Goal: Information Seeking & Learning: Learn about a topic

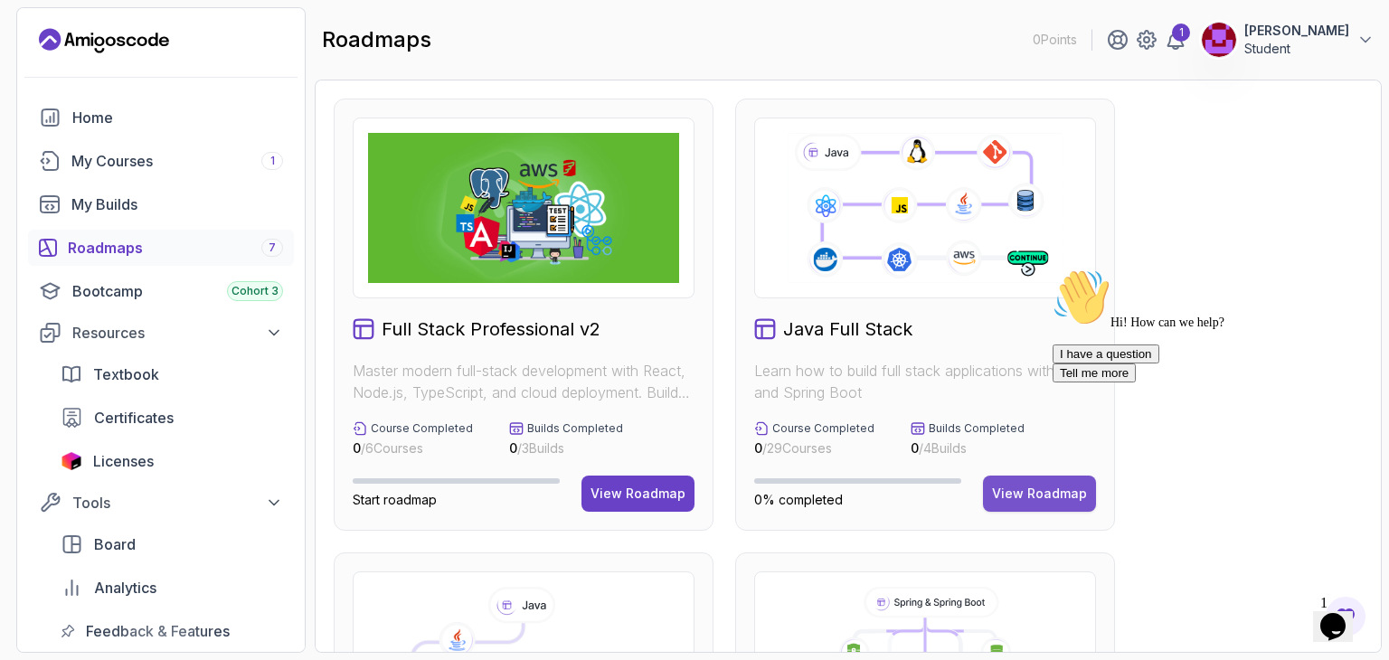
click at [1012, 482] on button "View Roadmap" at bounding box center [1039, 494] width 113 height 36
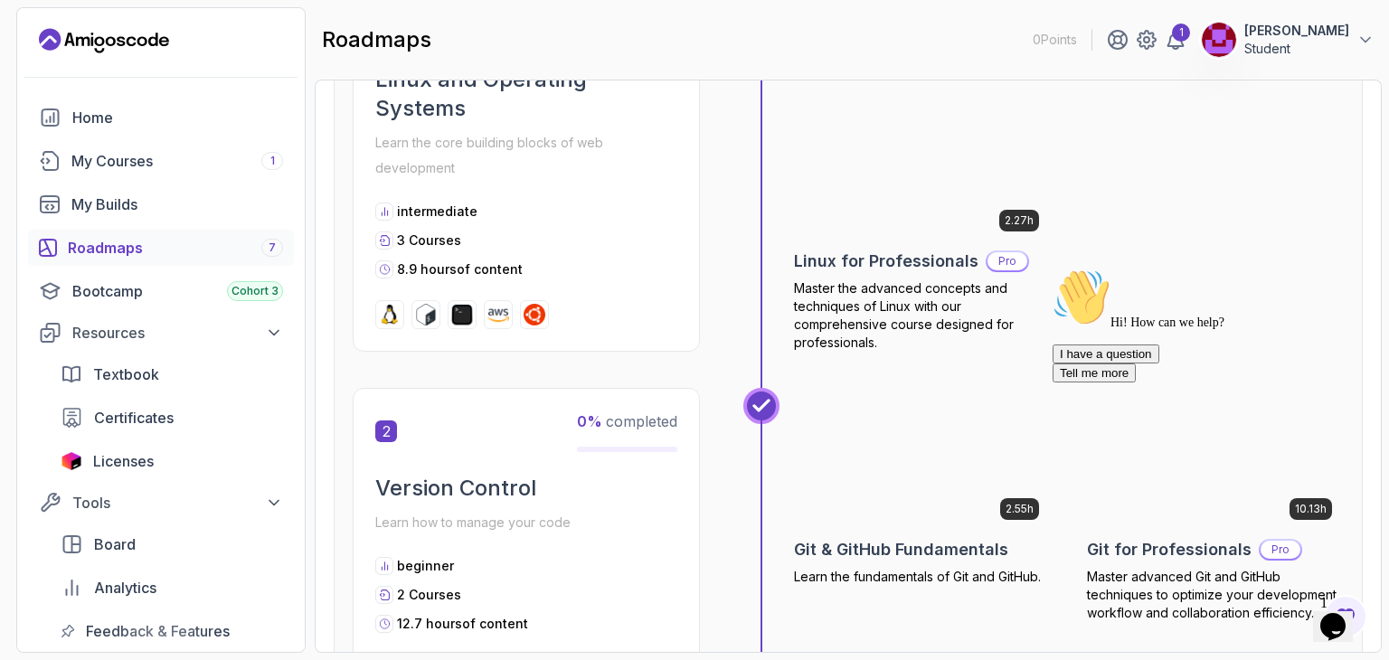
scroll to position [537, 0]
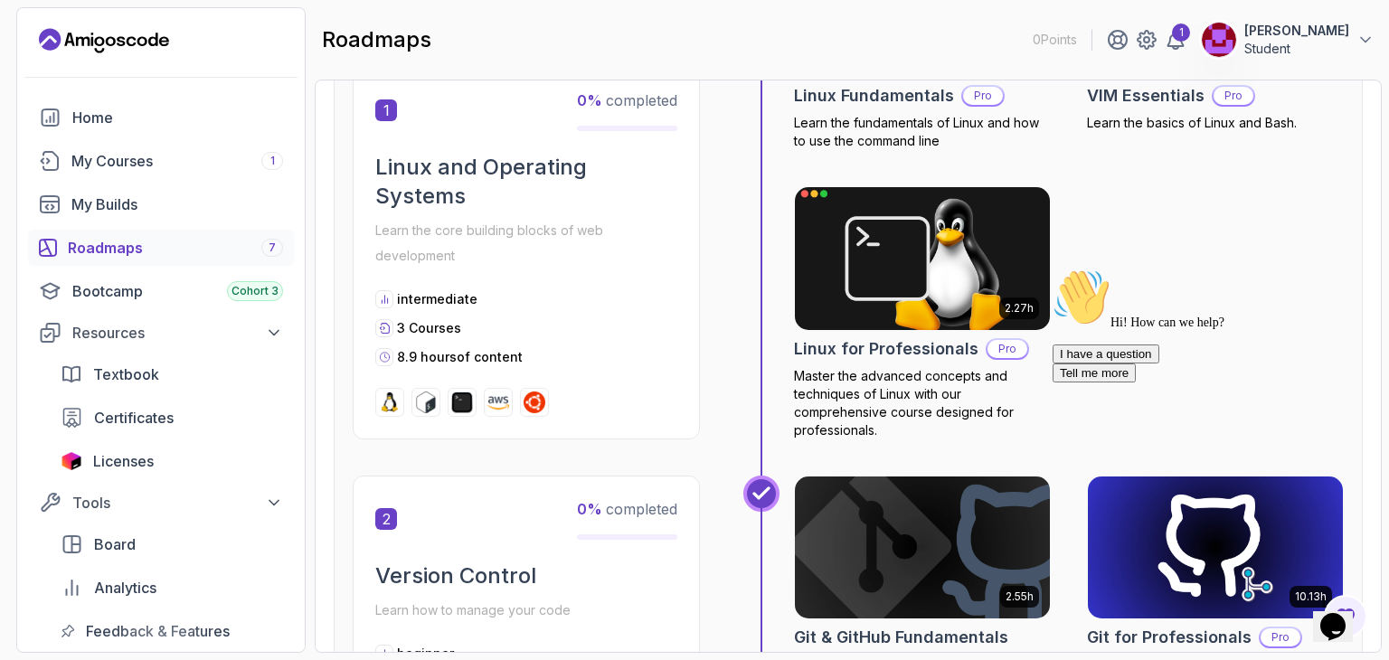
click at [933, 244] on img at bounding box center [922, 259] width 268 height 150
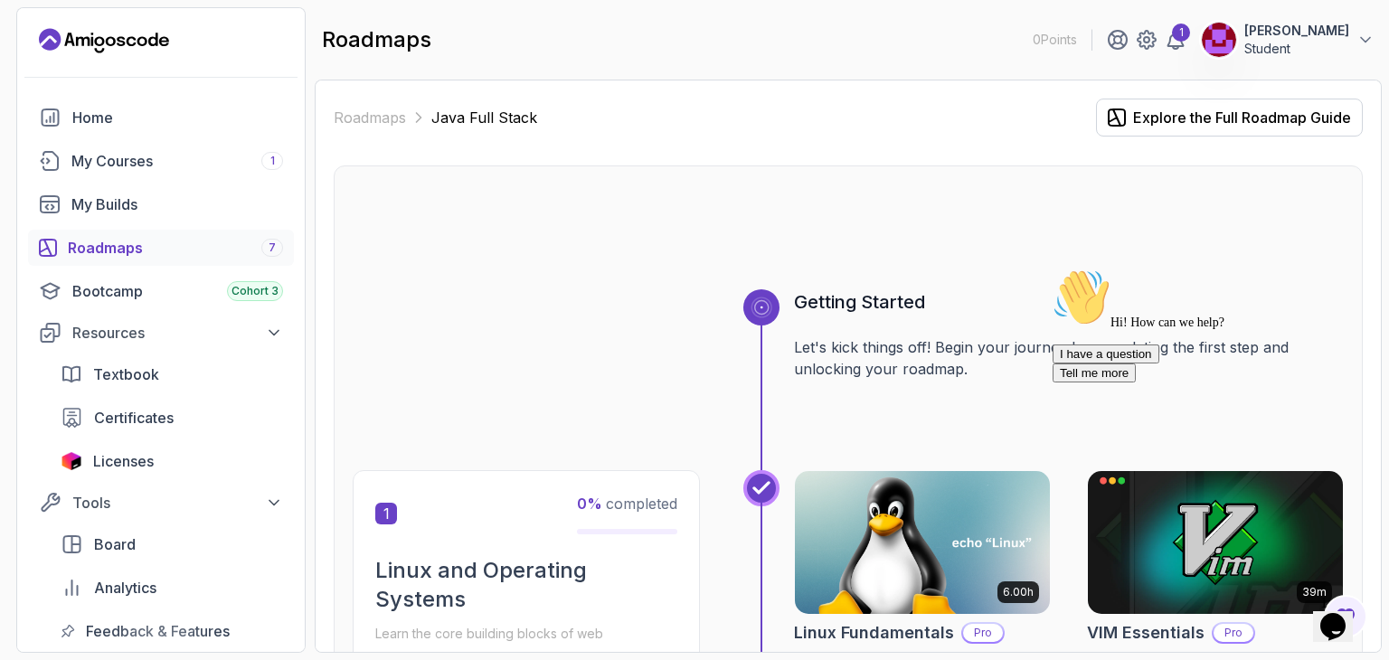
click at [1052, 269] on icon "Chat attention grabber" at bounding box center [1052, 269] width 0 height 0
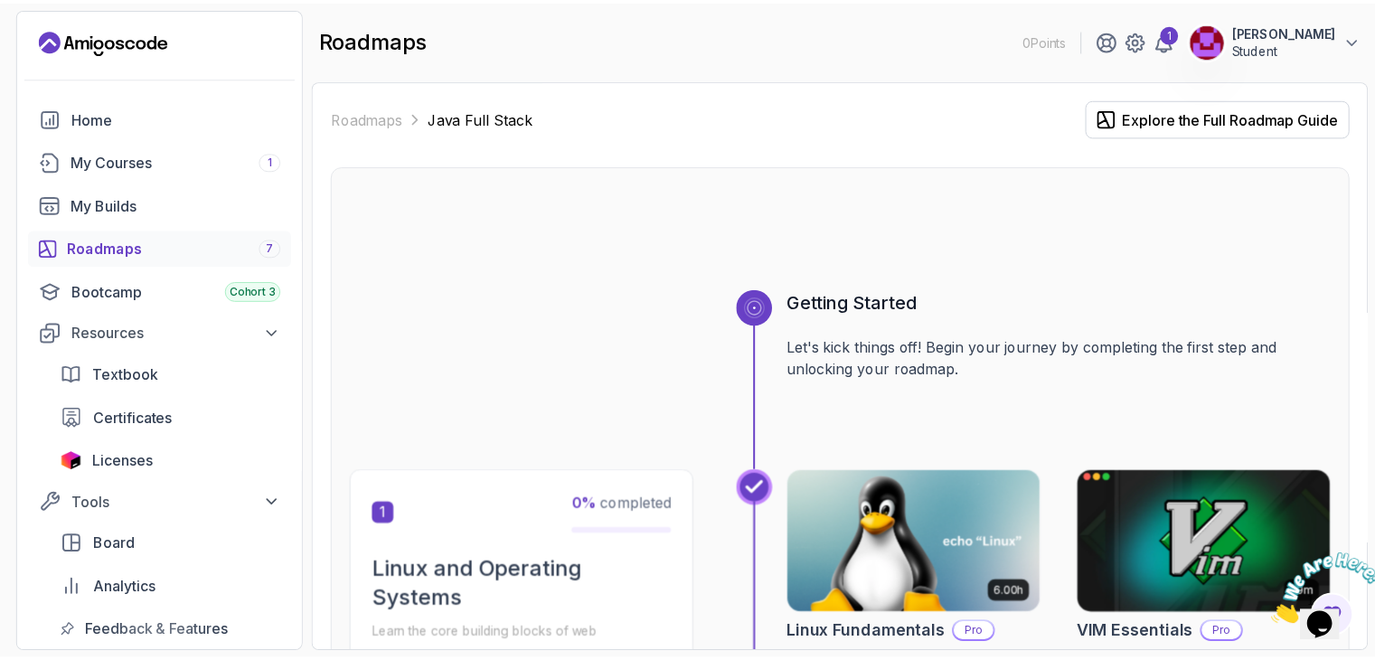
scroll to position [300, 0]
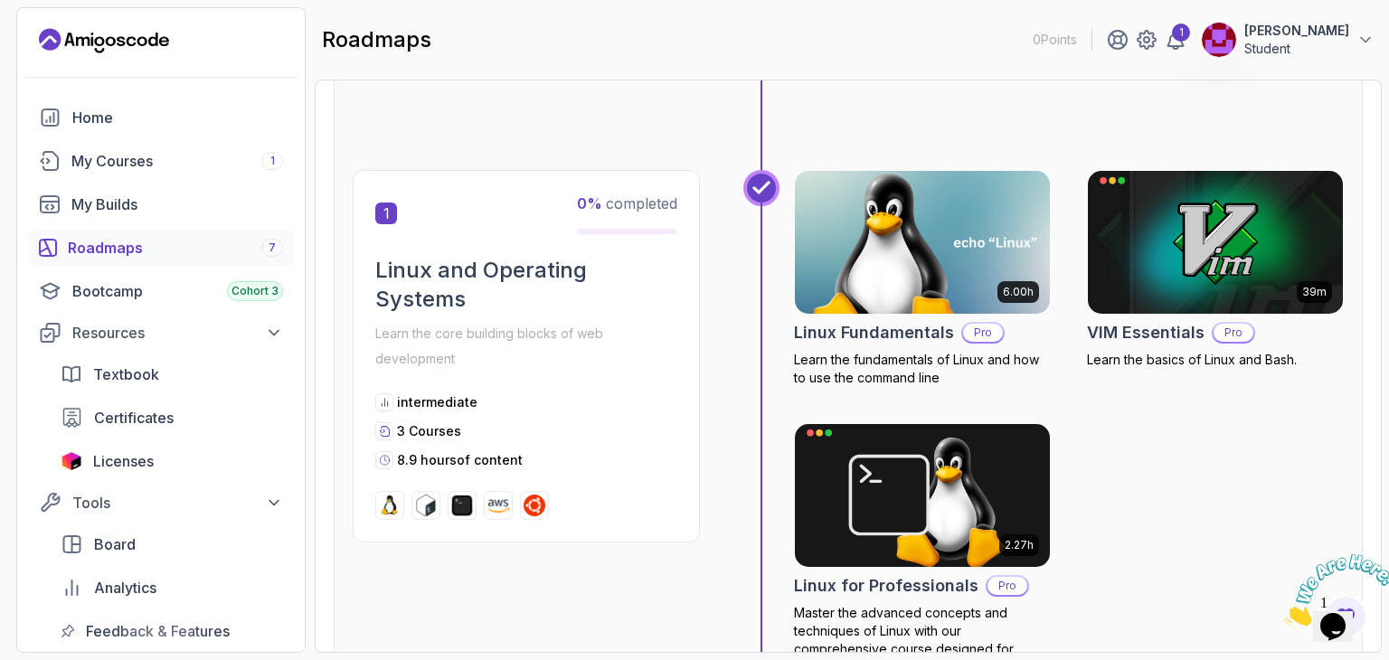
click at [939, 259] on img at bounding box center [922, 242] width 268 height 150
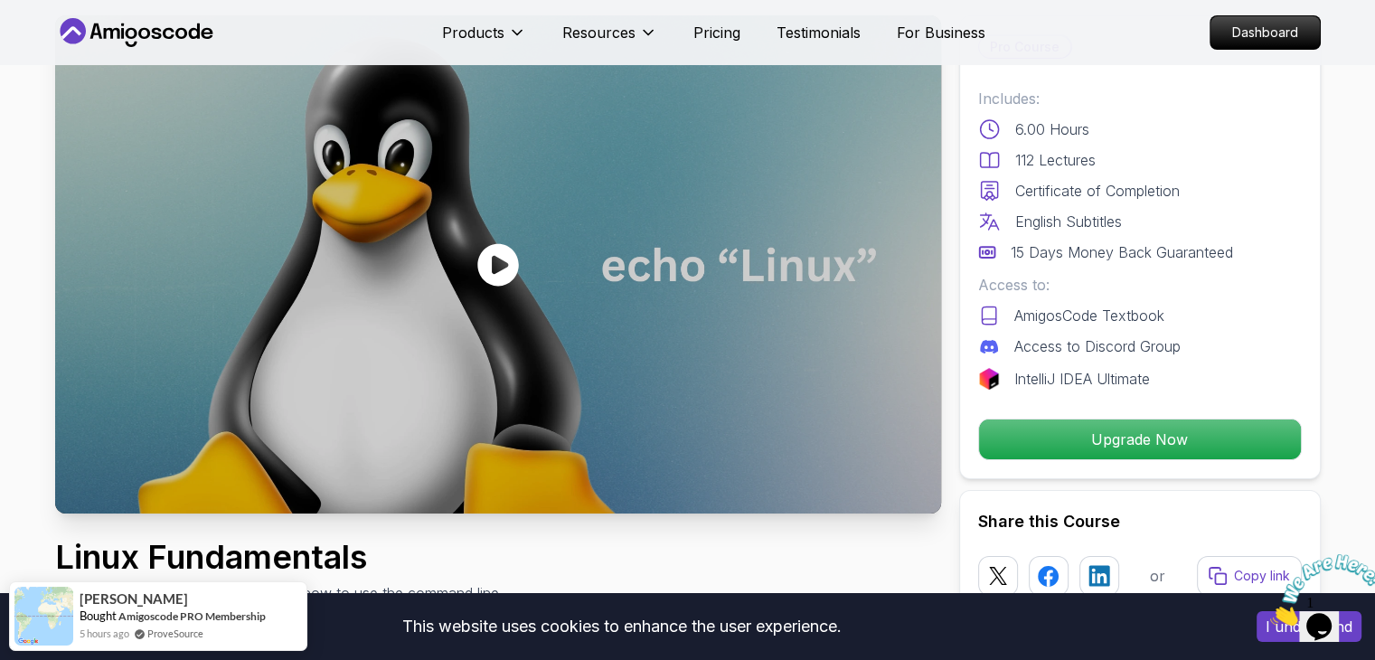
scroll to position [58, 0]
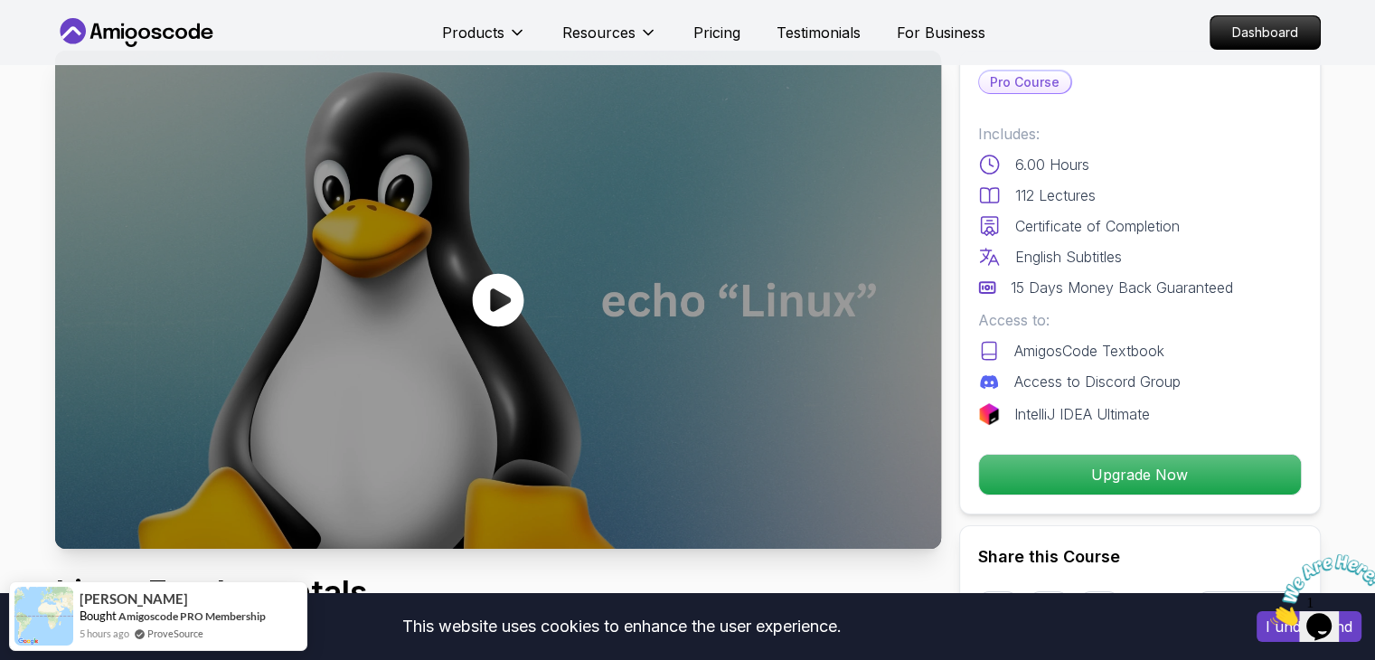
click at [477, 319] on icon at bounding box center [498, 300] width 54 height 54
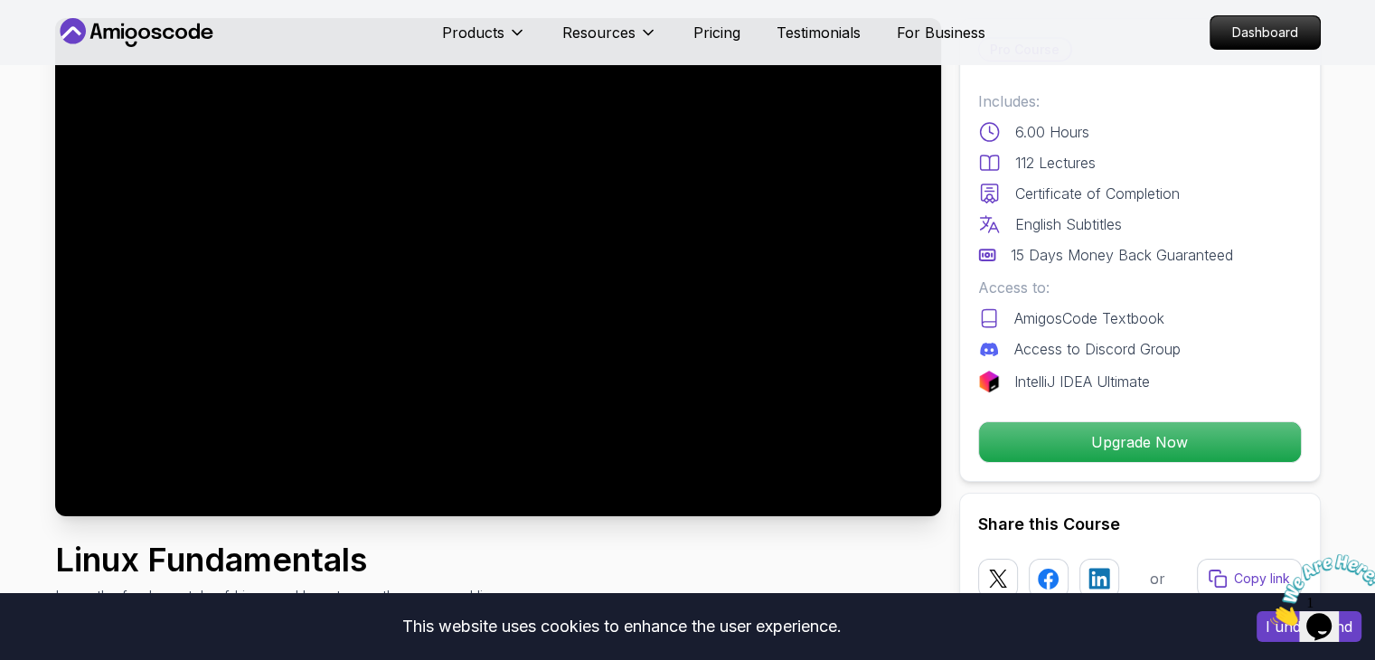
scroll to position [90, 0]
click at [1274, 637] on button "I understand" at bounding box center [1309, 626] width 105 height 31
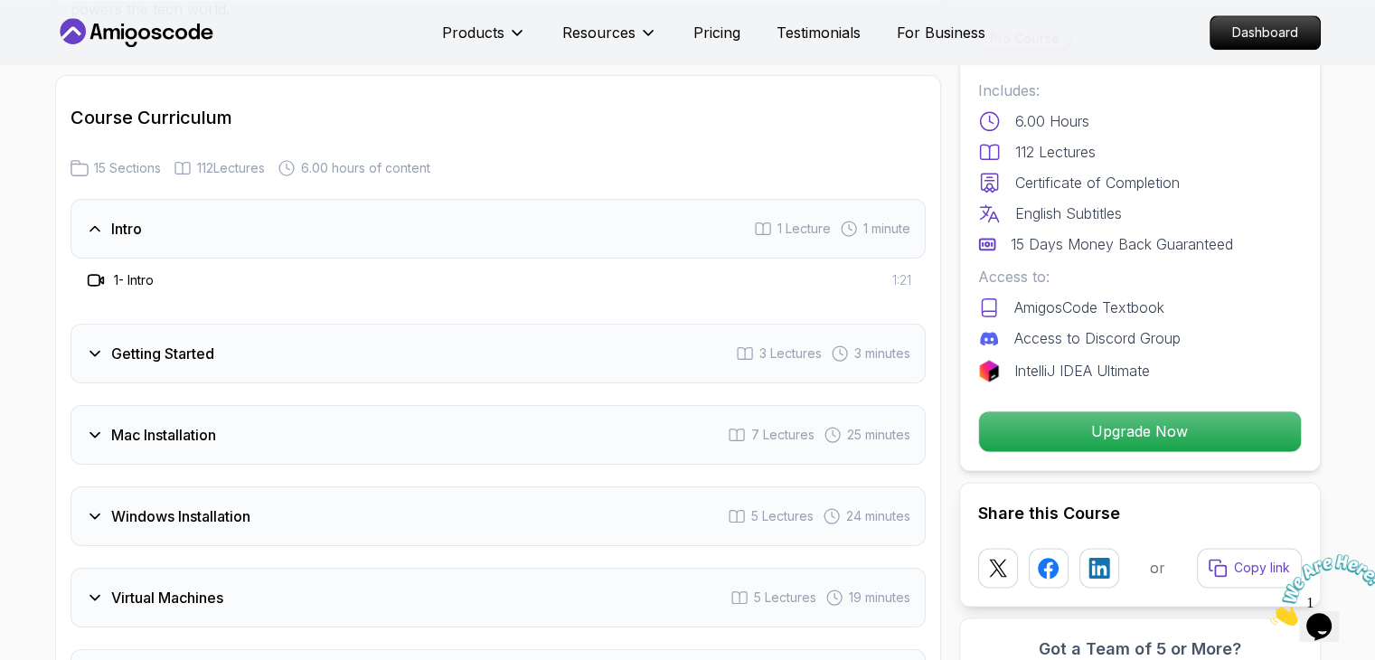
scroll to position [2340, 0]
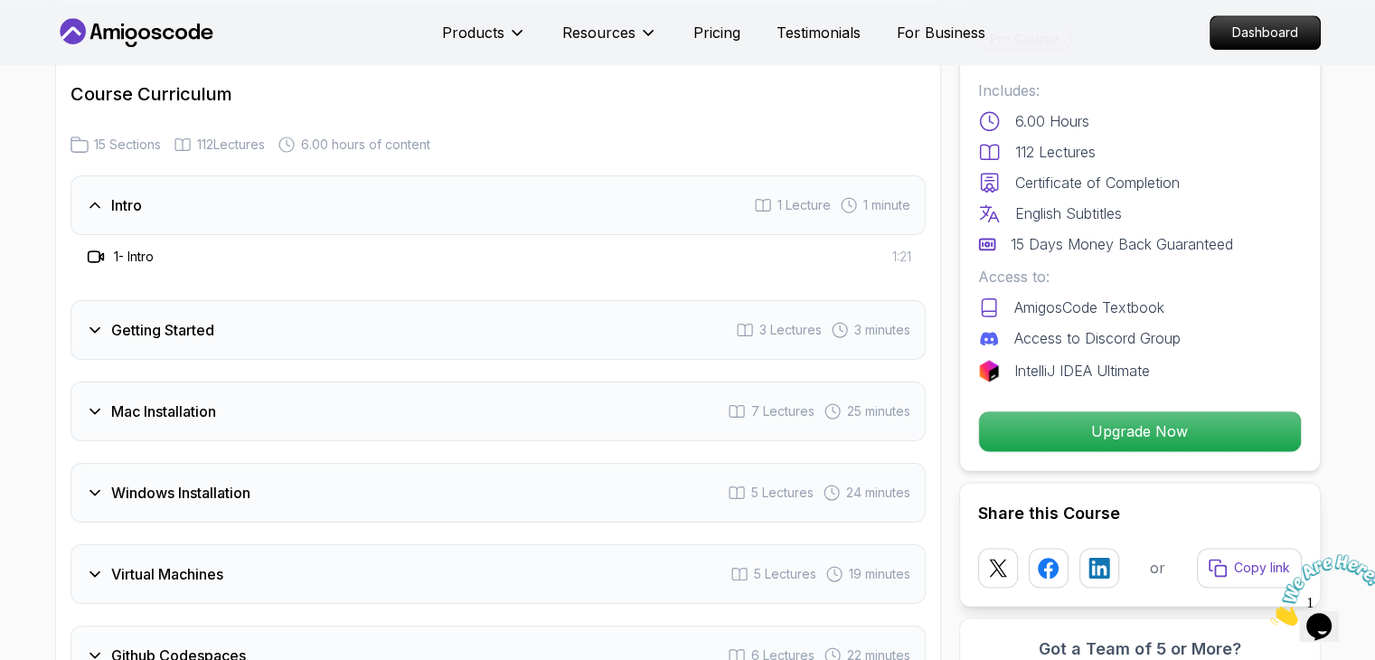
click at [208, 319] on h3 "Getting Started" at bounding box center [162, 330] width 103 height 22
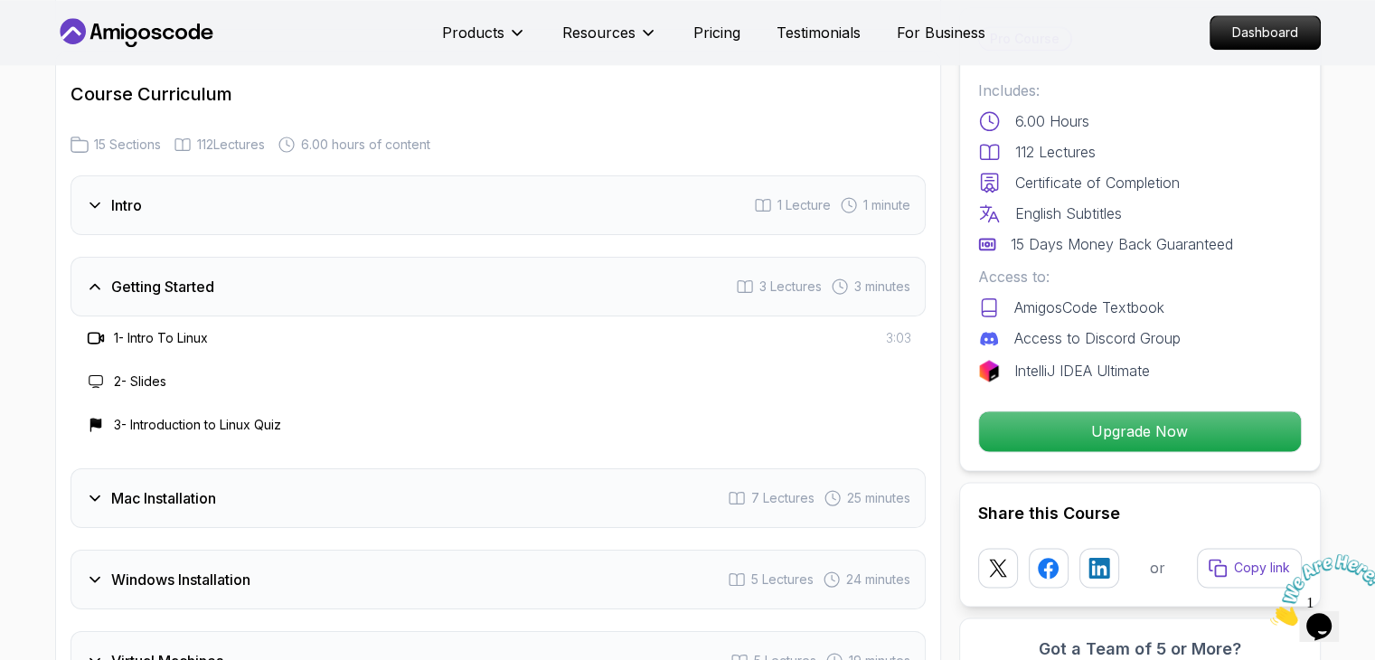
click at [112, 487] on h3 "Mac Installation" at bounding box center [163, 498] width 105 height 22
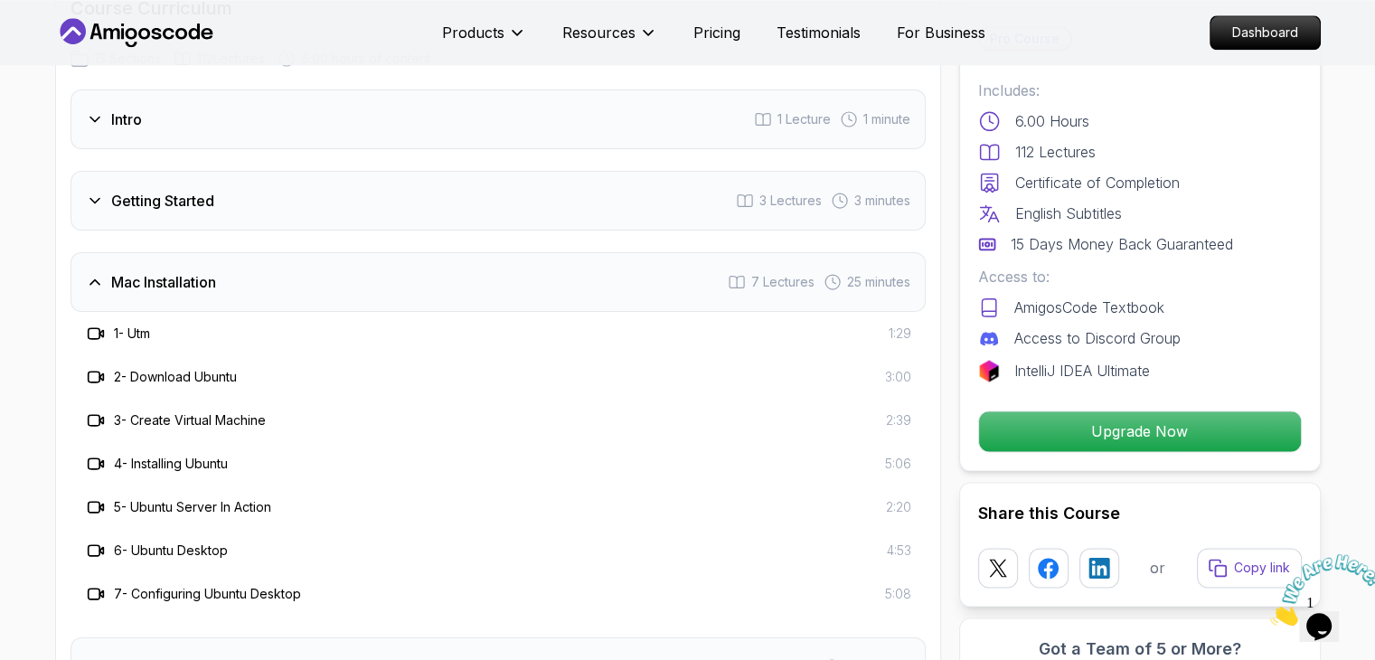
scroll to position [2361, 0]
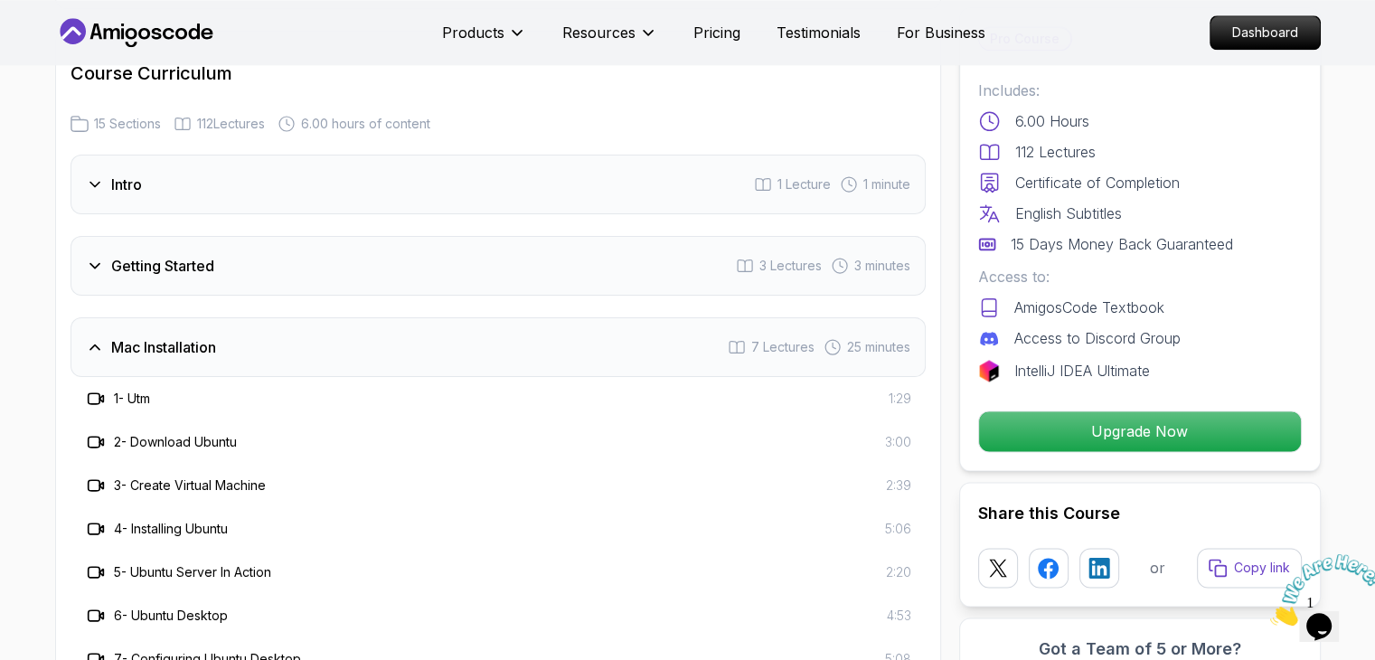
click at [112, 336] on h3 "Mac Installation" at bounding box center [163, 347] width 105 height 22
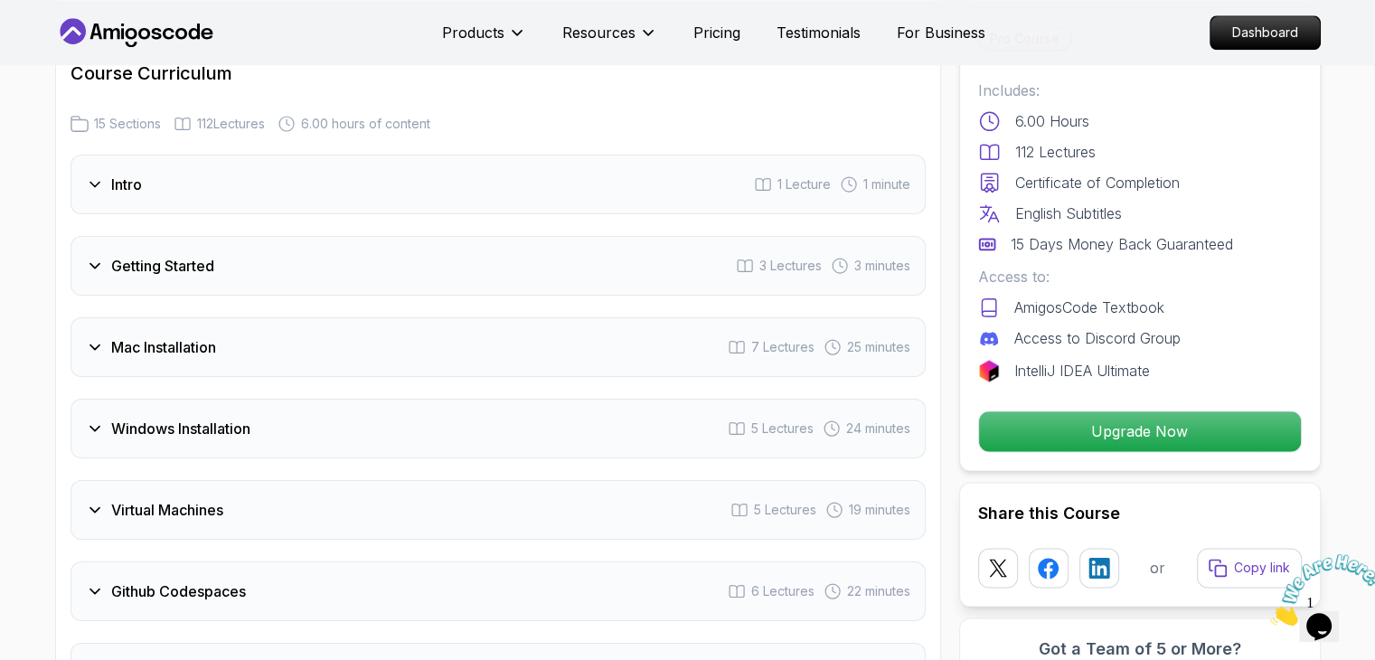
click at [130, 418] on h3 "Windows Installation" at bounding box center [180, 429] width 139 height 22
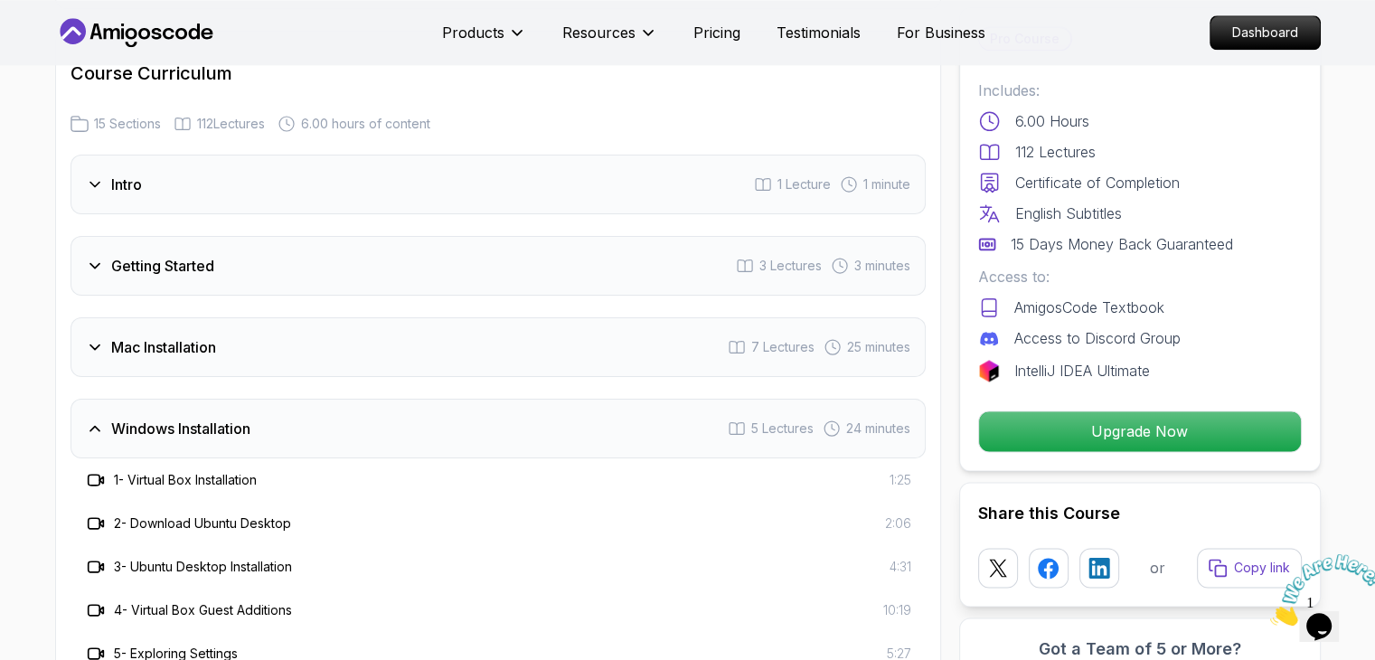
click at [130, 418] on h3 "Windows Installation" at bounding box center [180, 429] width 139 height 22
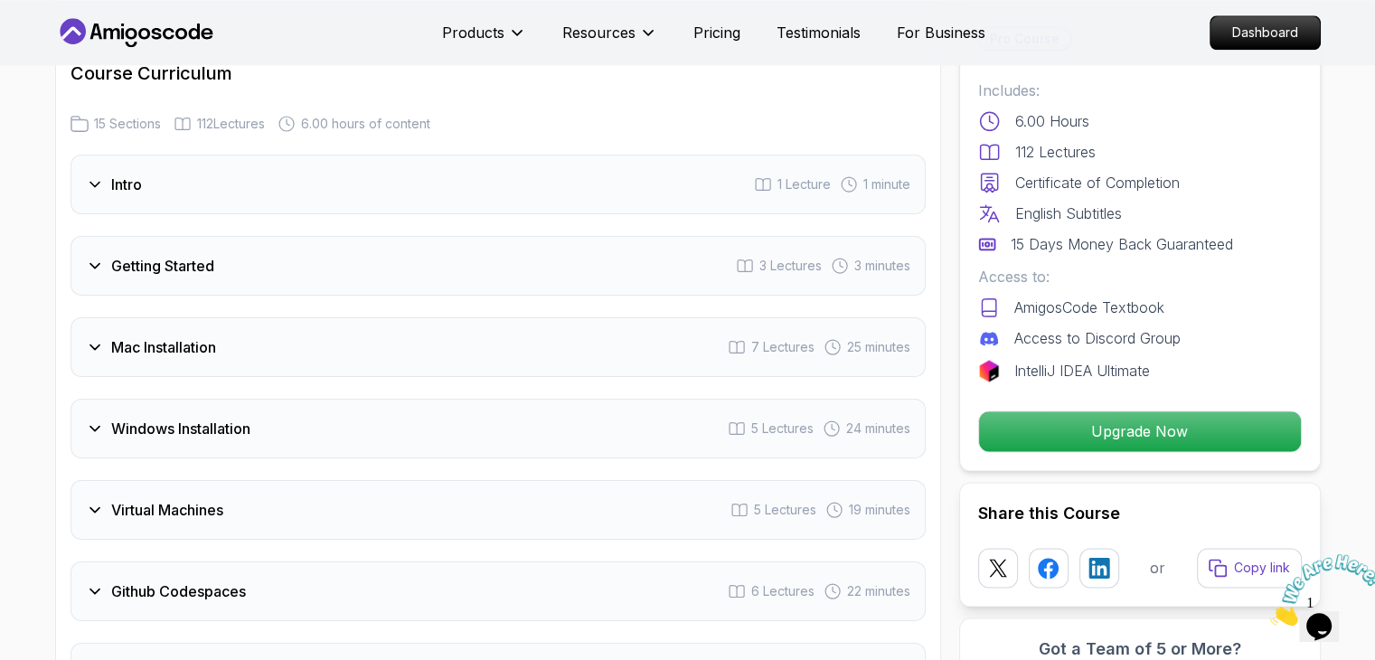
click at [202, 171] on div "Intro 1 Lecture 1 minute" at bounding box center [498, 185] width 855 height 60
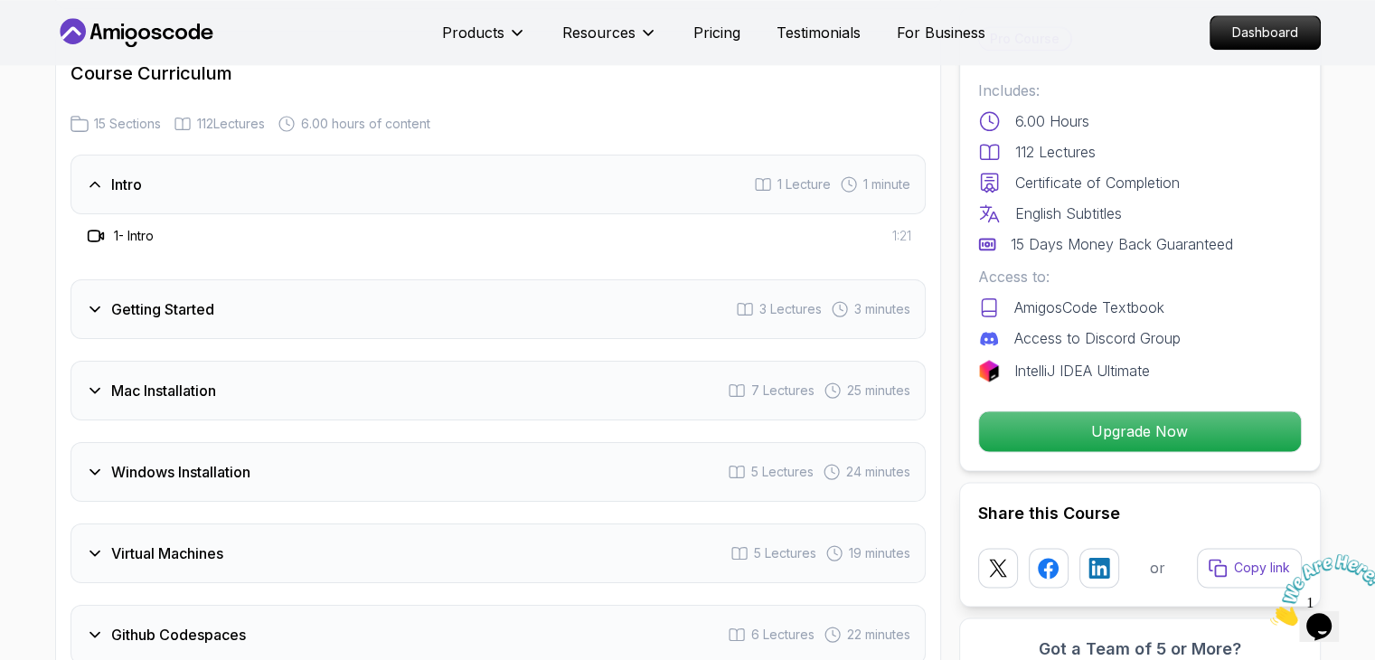
click at [202, 171] on div "Intro 1 Lecture 1 minute" at bounding box center [498, 185] width 855 height 60
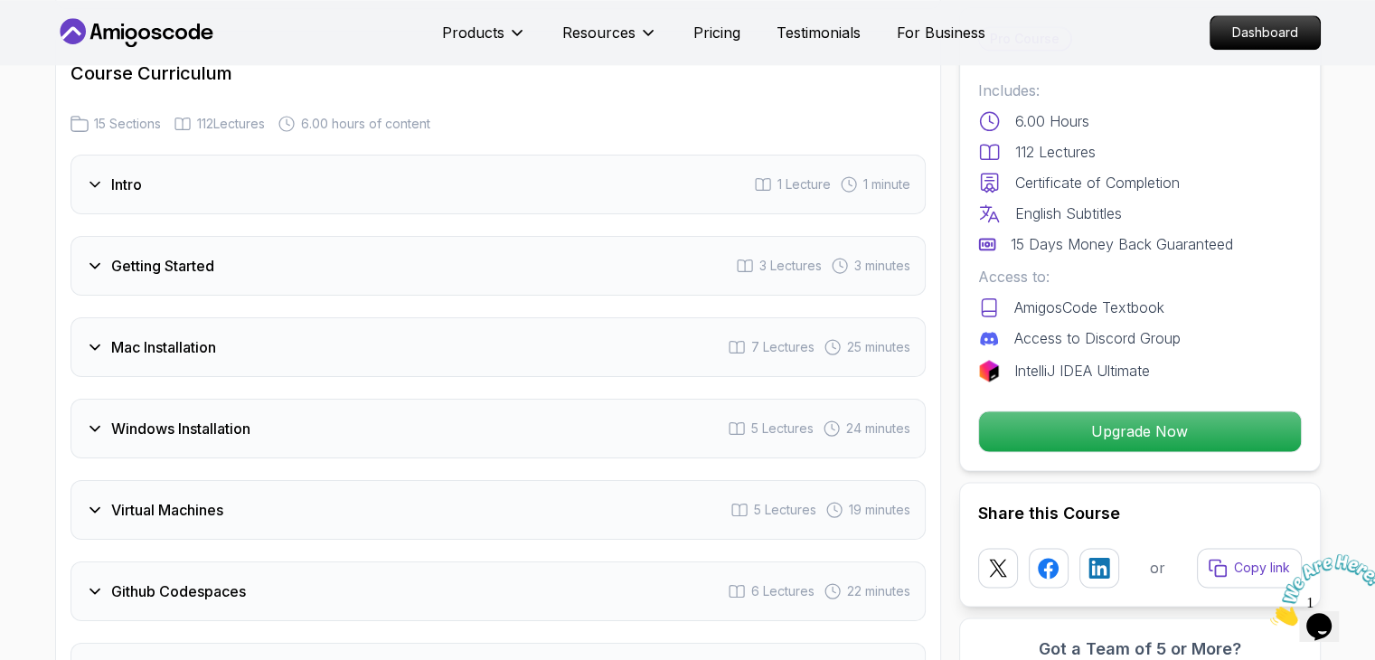
click at [209, 255] on h3 "Getting Started" at bounding box center [162, 266] width 103 height 22
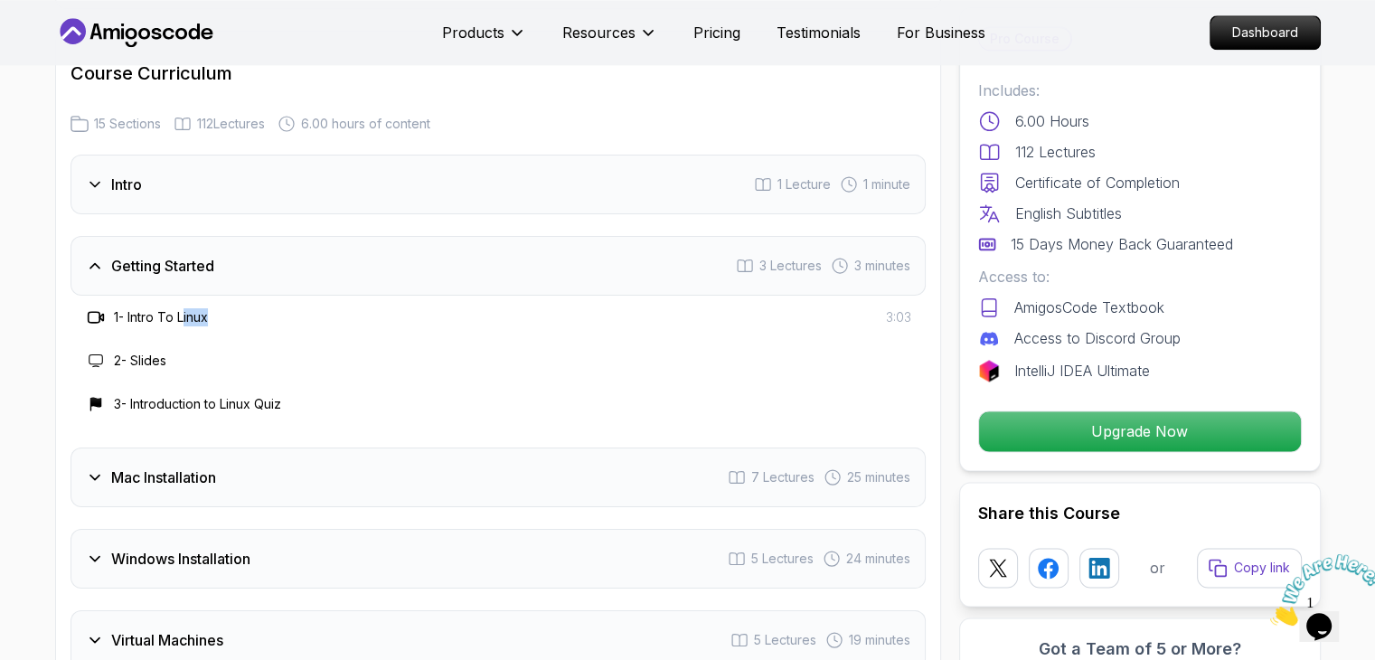
drag, startPoint x: 188, startPoint y: 291, endPoint x: 452, endPoint y: 312, distance: 264.8
click at [452, 312] on div "1 - Intro To Linux 3:03" at bounding box center [498, 317] width 855 height 43
click at [97, 308] on icon at bounding box center [96, 317] width 18 height 18
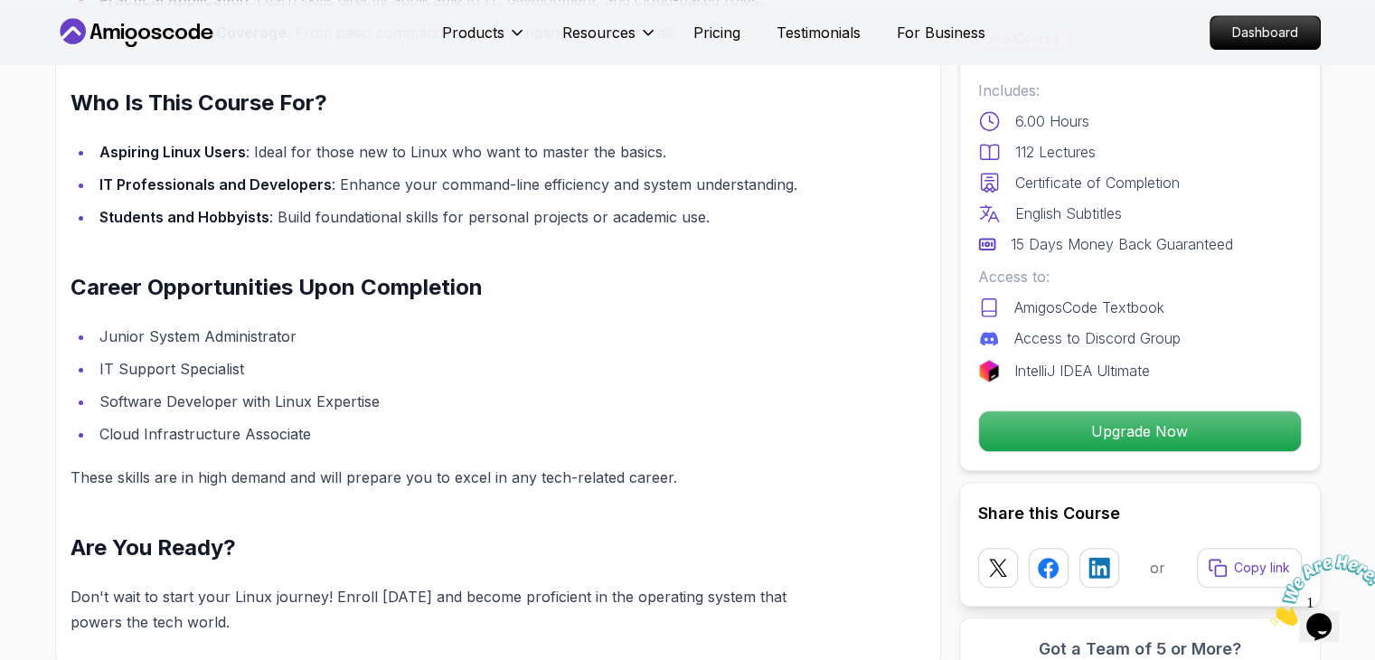
scroll to position [1606, 0]
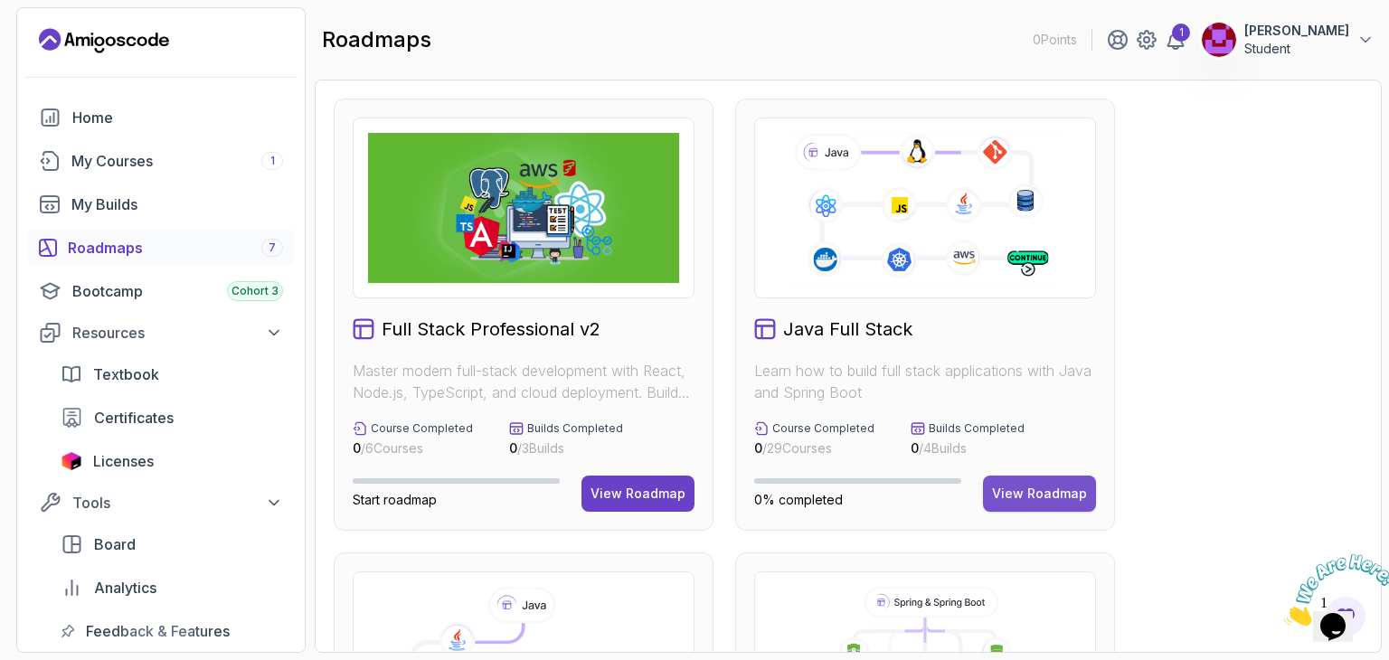
click at [1005, 478] on button "View Roadmap" at bounding box center [1039, 494] width 113 height 36
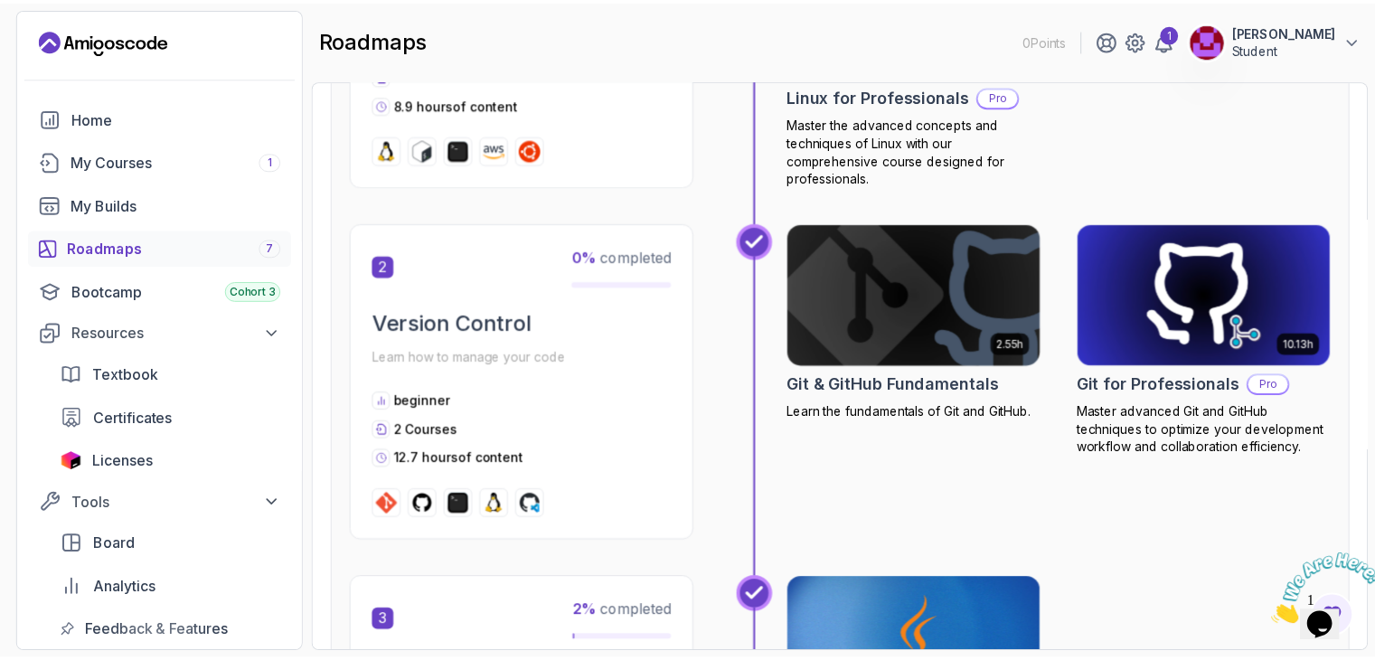
scroll to position [825, 0]
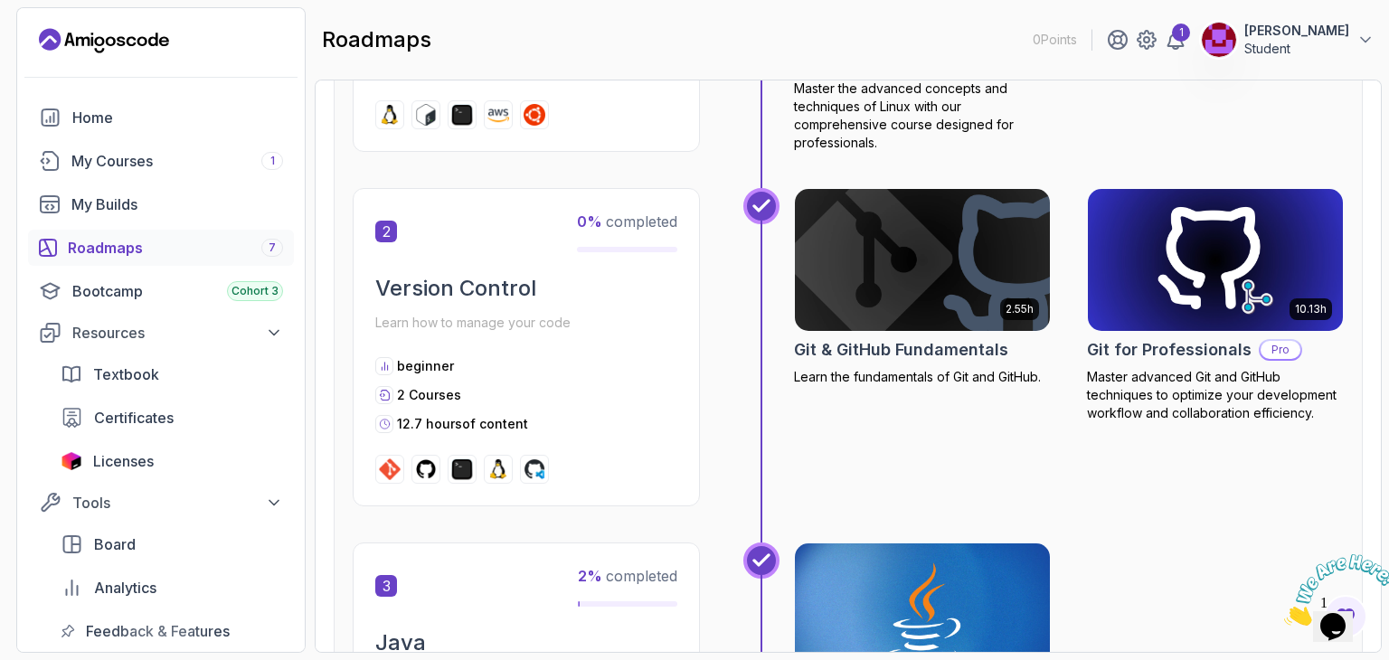
click at [962, 295] on img at bounding box center [922, 260] width 268 height 150
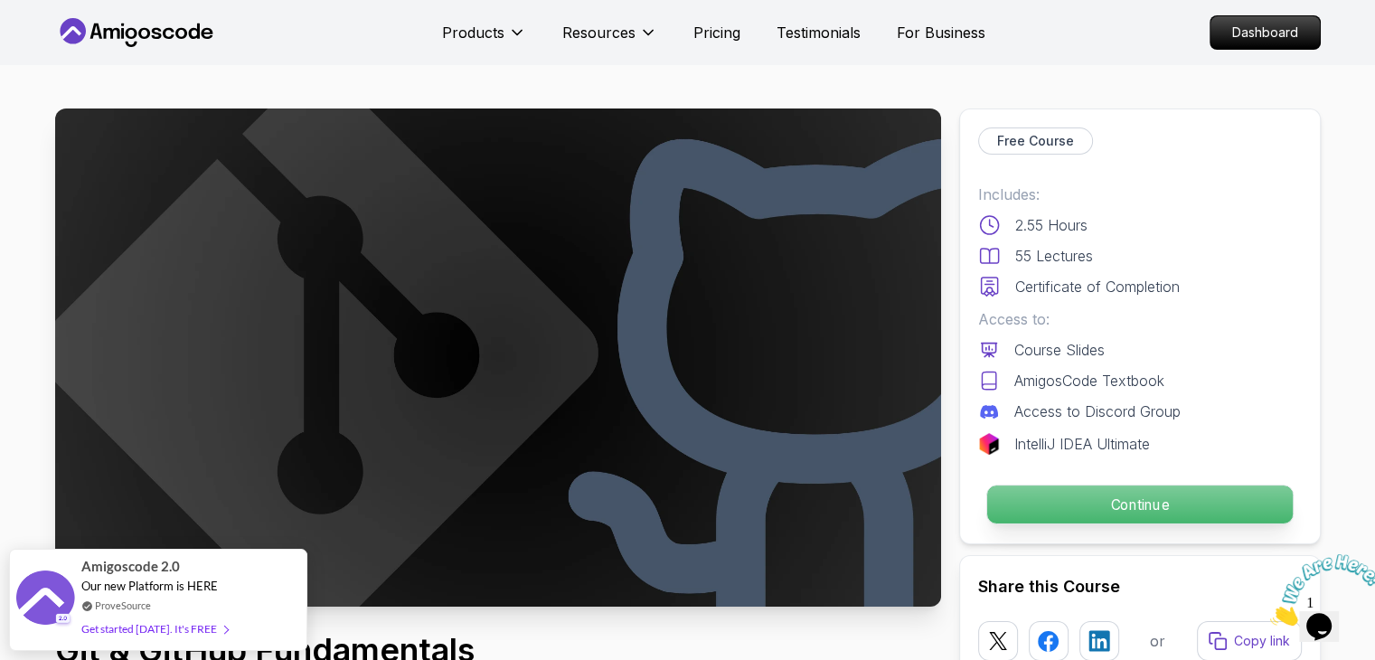
click at [1121, 514] on p "Continue" at bounding box center [1139, 505] width 306 height 38
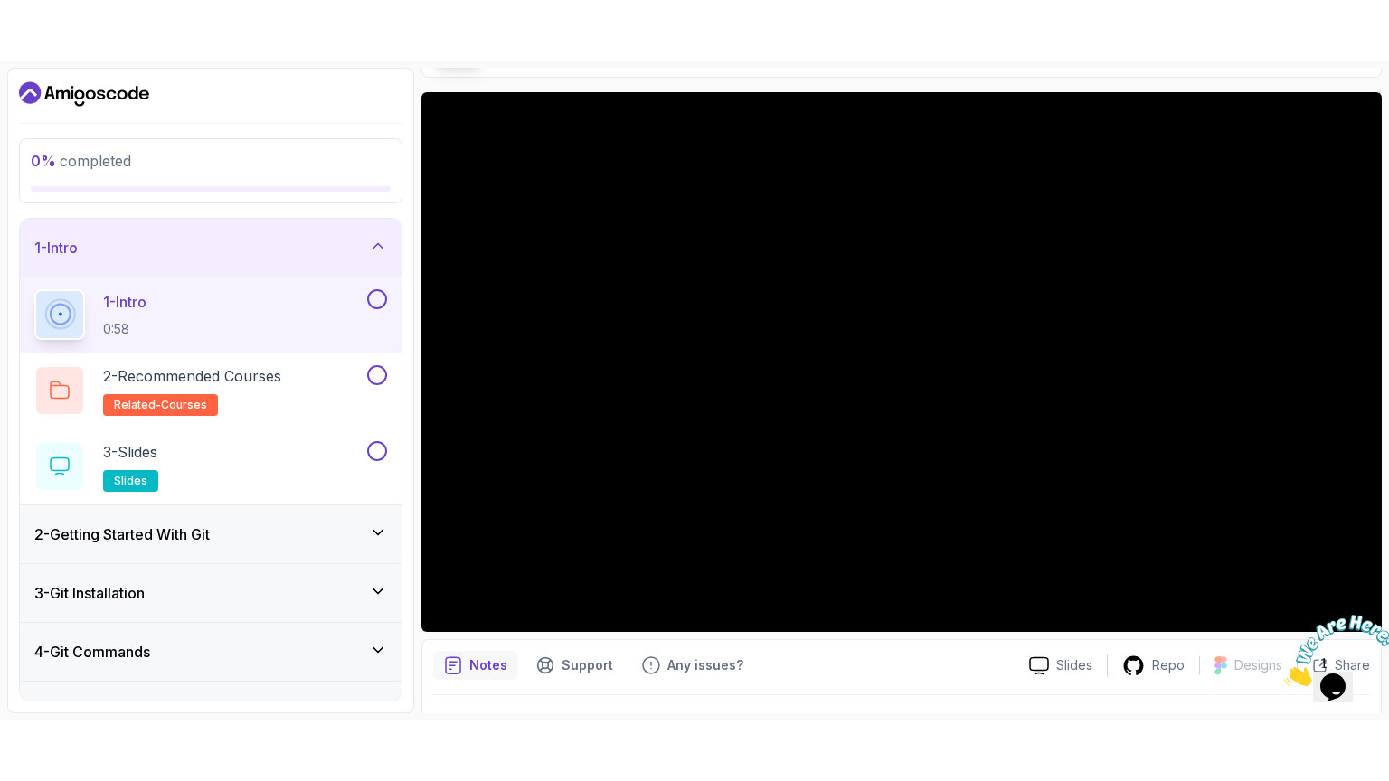
scroll to position [130, 0]
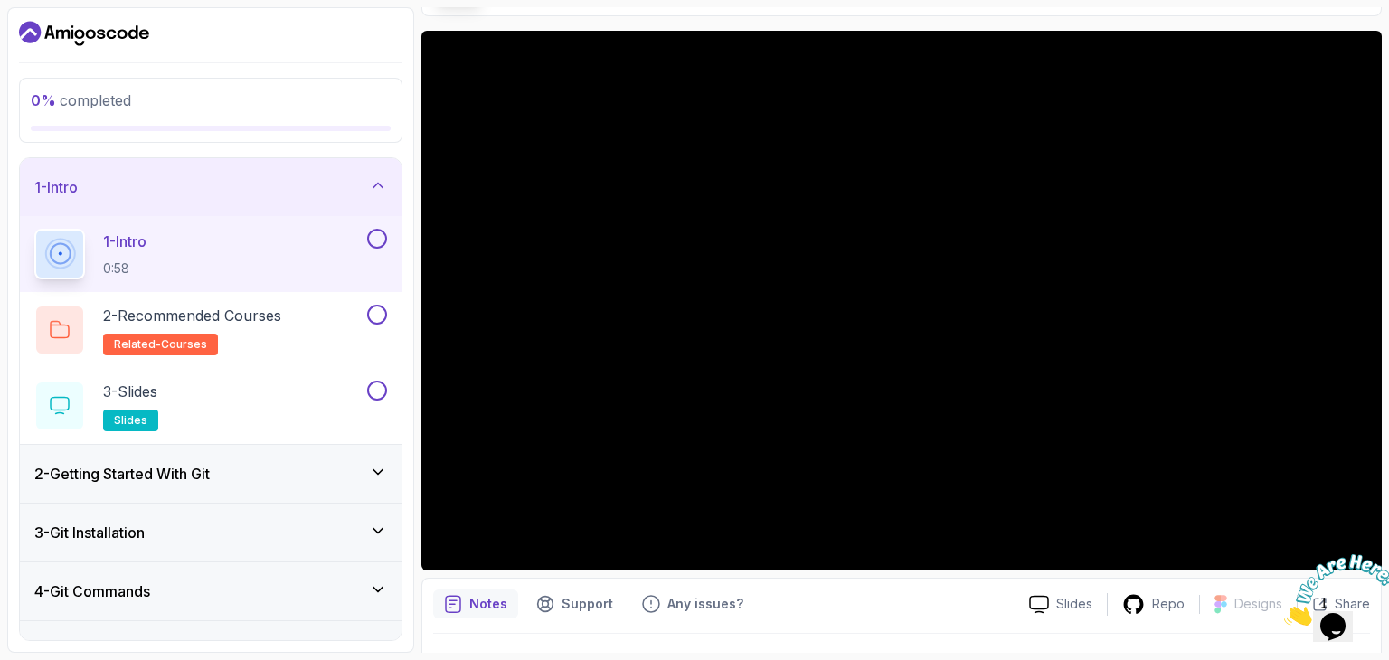
click at [252, 522] on div "3 - Git Installation" at bounding box center [210, 533] width 353 height 22
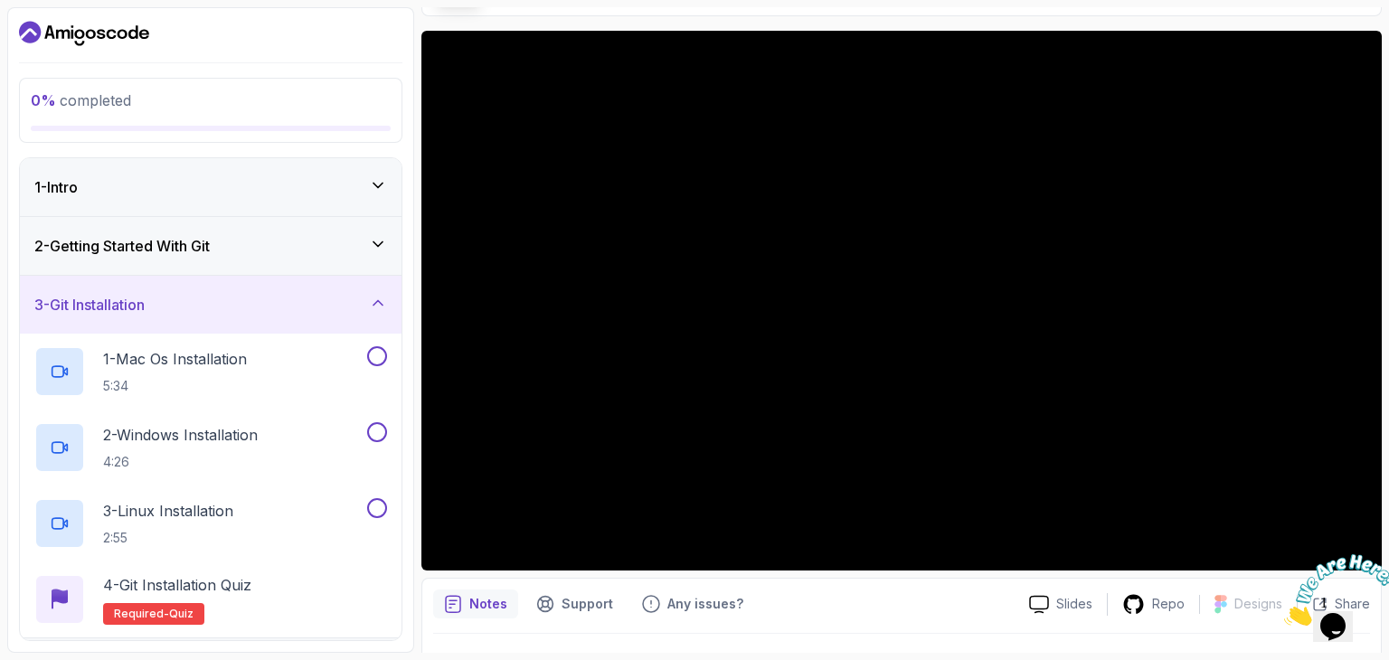
click at [210, 299] on div "3 - Git Installation" at bounding box center [210, 305] width 353 height 22
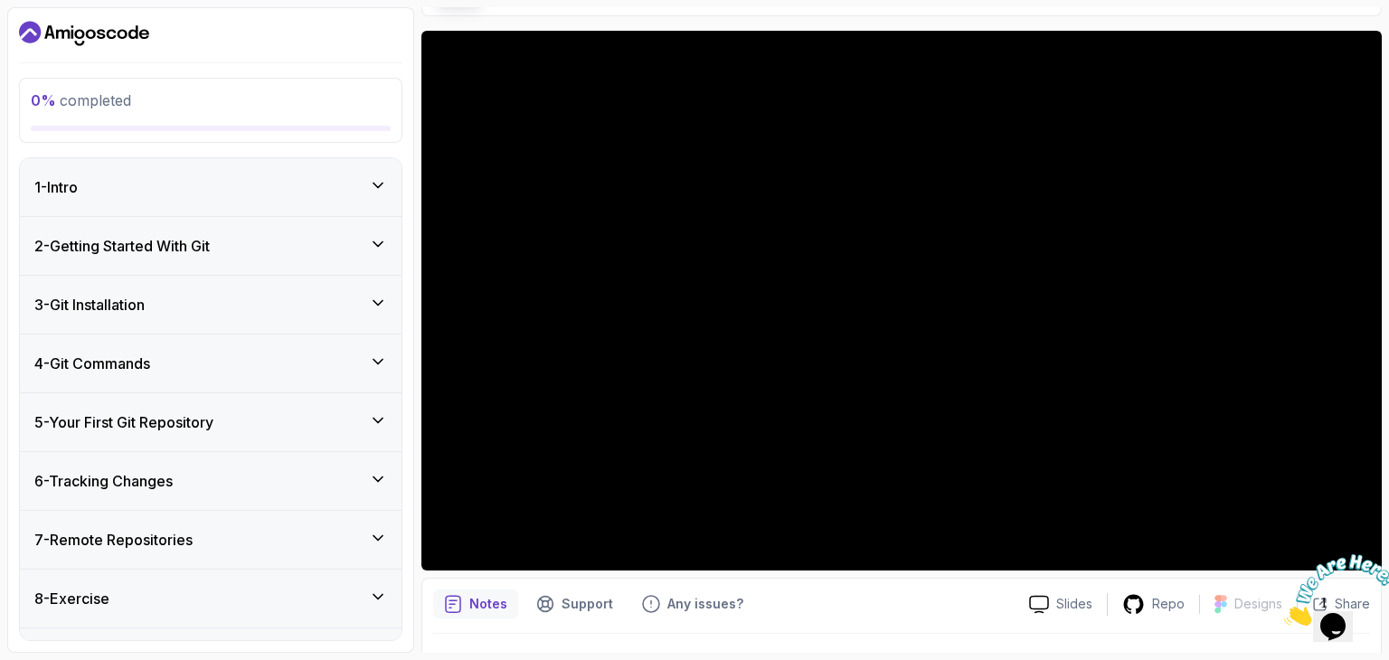
click at [226, 168] on div "1 - Intro" at bounding box center [211, 187] width 382 height 58
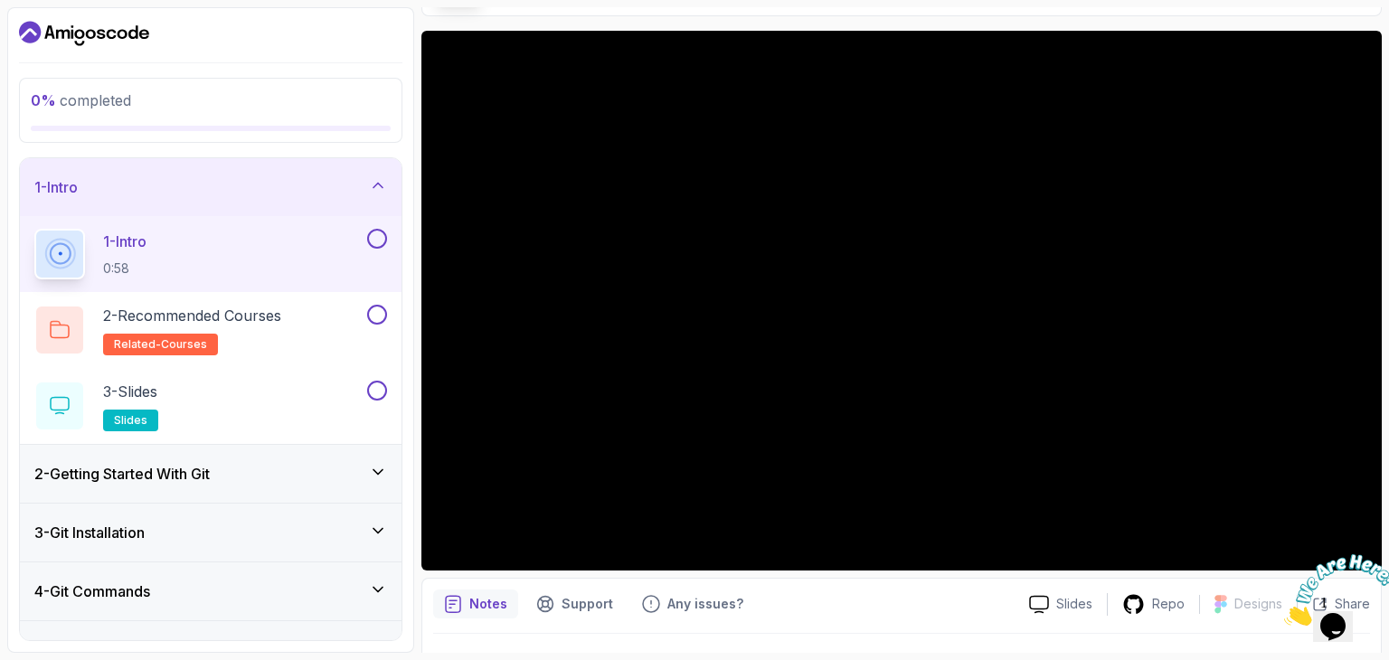
scroll to position [52, 0]
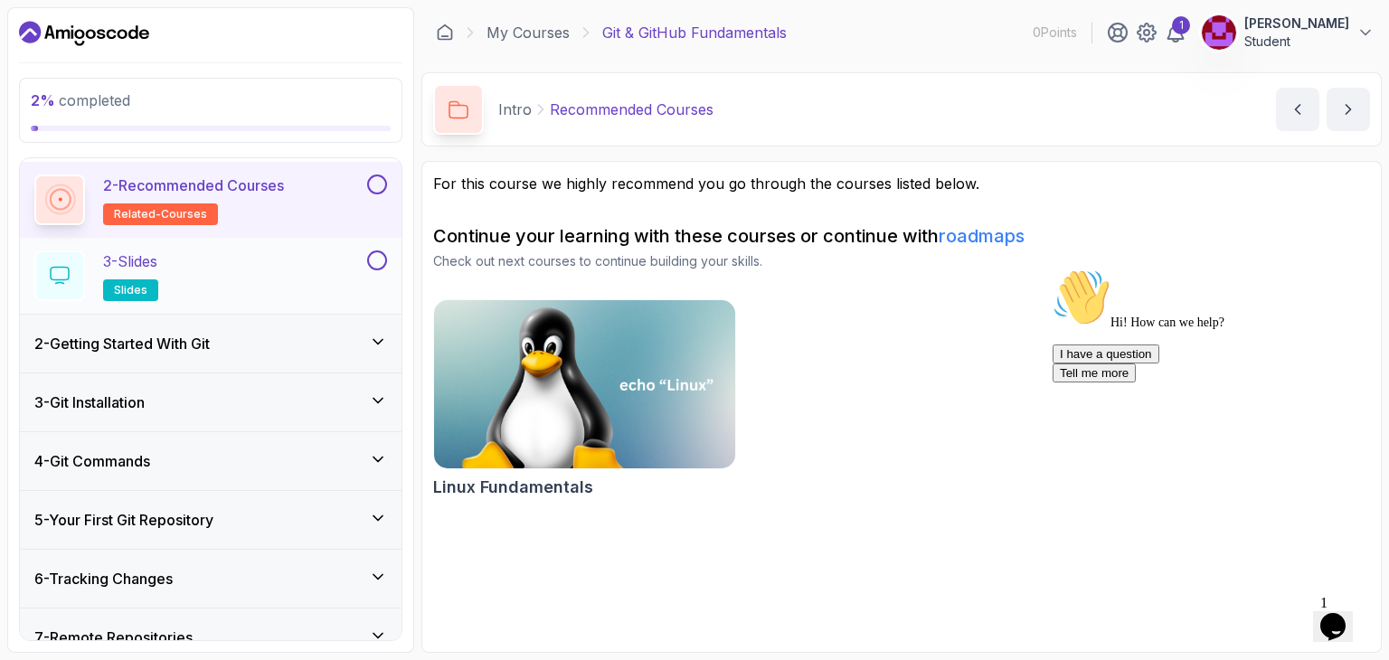
scroll to position [108, 0]
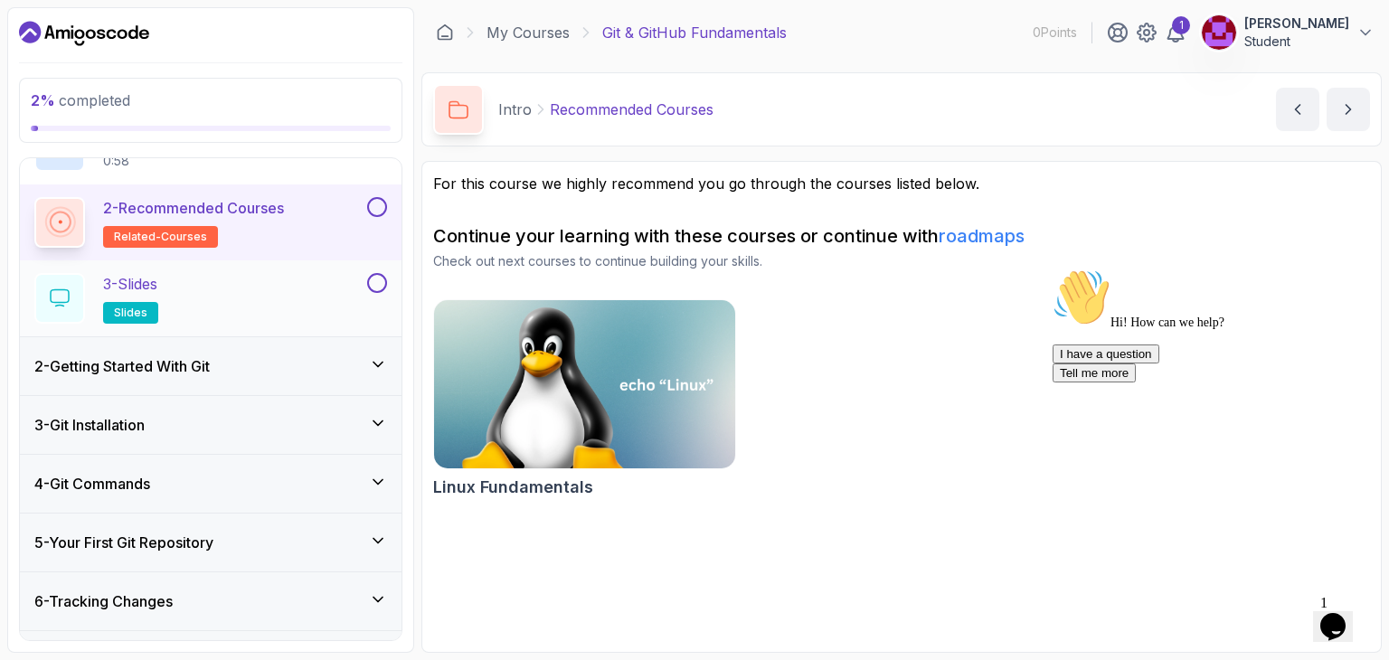
click at [206, 311] on div "3 - Slides slides" at bounding box center [198, 298] width 329 height 51
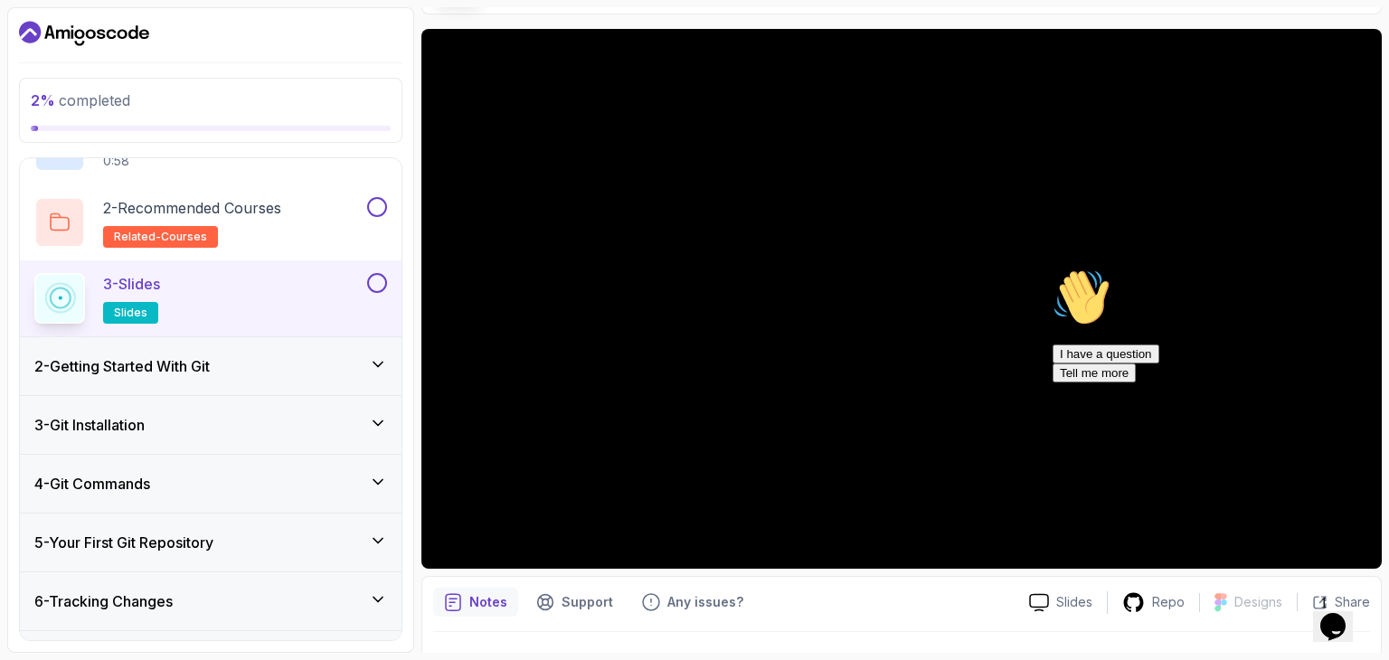
scroll to position [174, 0]
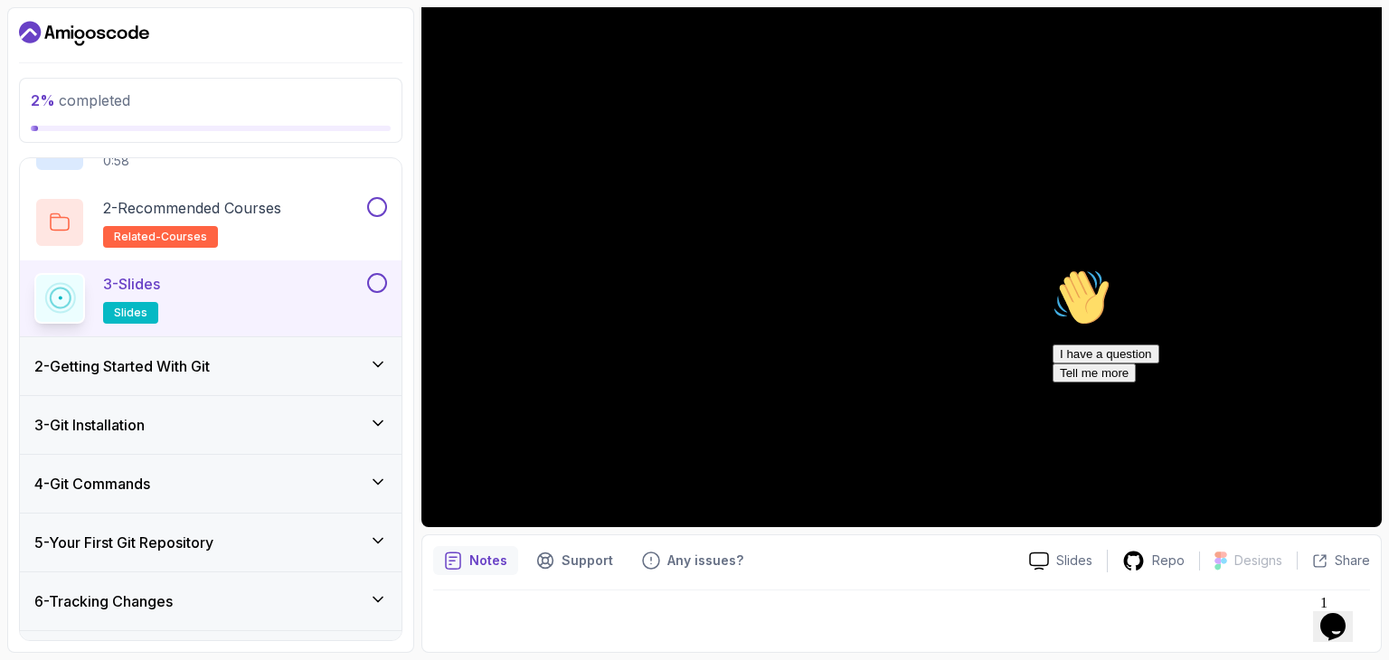
click at [1052, 269] on icon "Chat attention grabber" at bounding box center [1052, 269] width 0 height 0
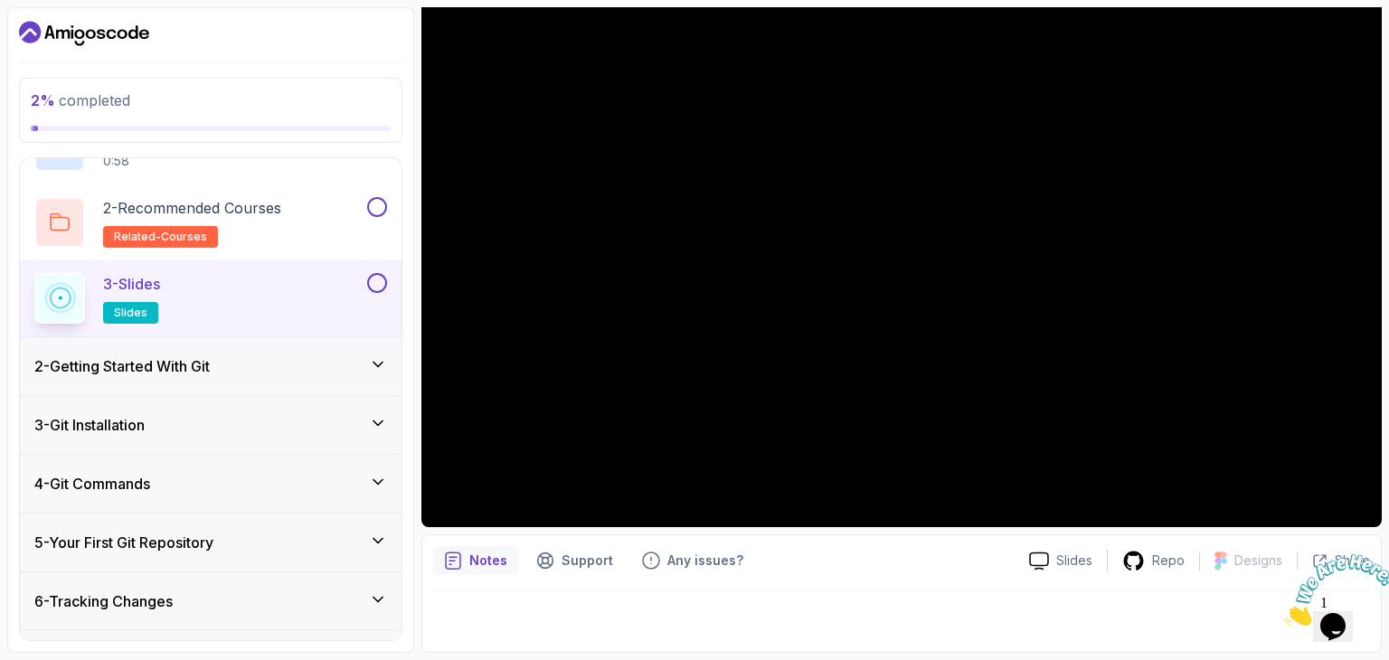
click at [295, 355] on div "2 - Getting Started With Git" at bounding box center [210, 366] width 353 height 22
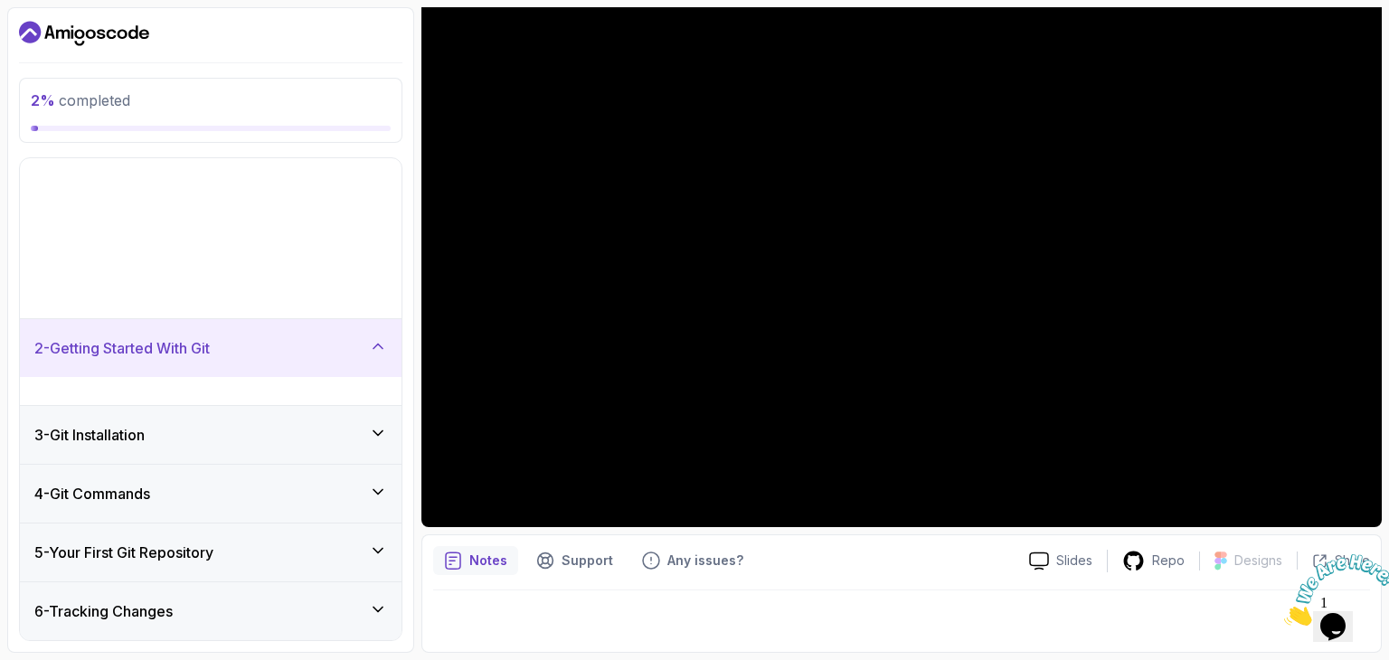
scroll to position [43, 0]
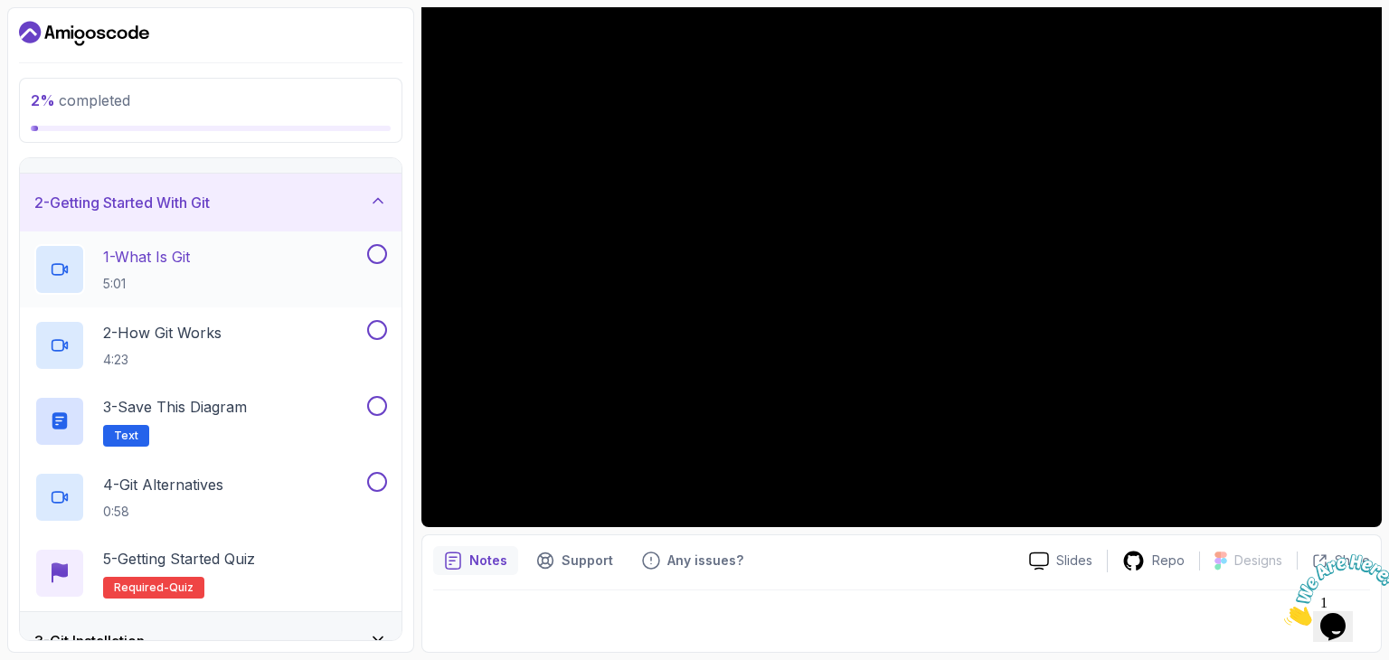
click at [285, 268] on div "1 - What Is Git 5:01" at bounding box center [198, 269] width 329 height 51
